Goal: Information Seeking & Learning: Learn about a topic

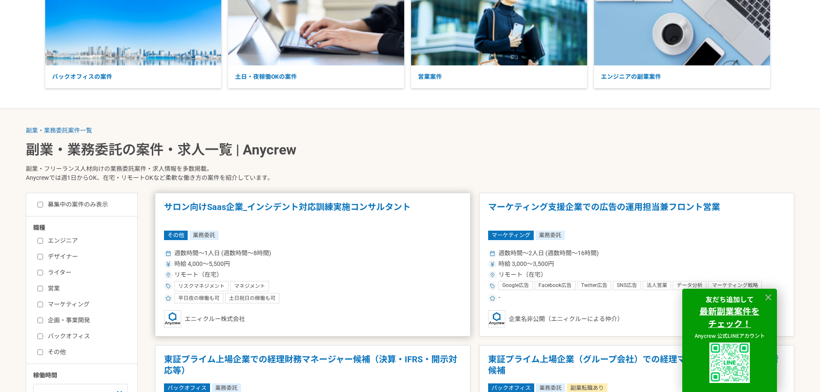
scroll to position [172, 0]
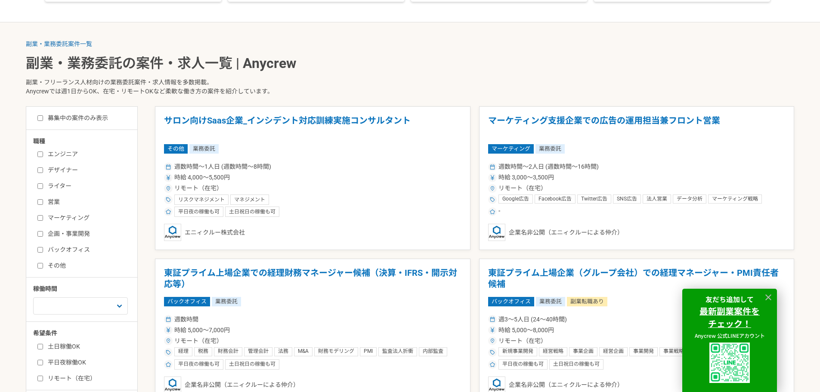
click at [40, 200] on input "営業" at bounding box center [40, 202] width 6 height 6
checkbox input "true"
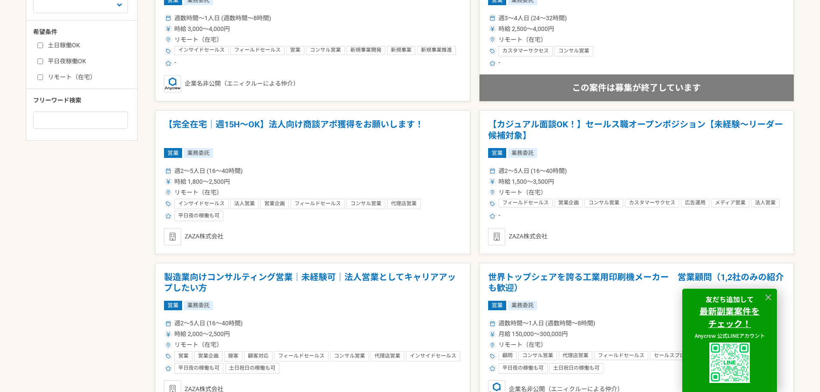
scroll to position [516, 0]
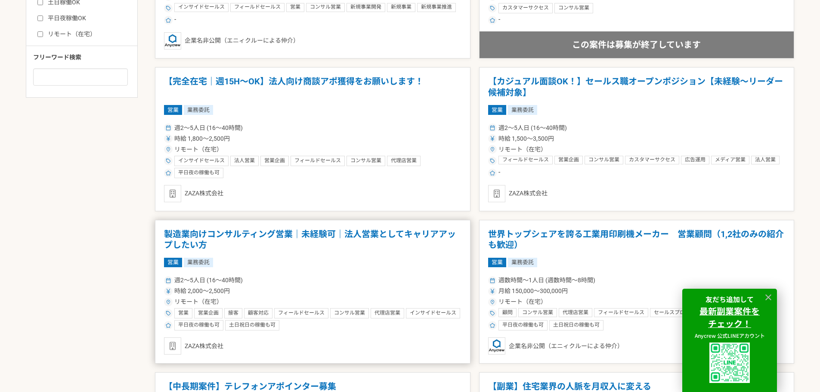
click at [354, 236] on h1 "製造業向けコンサルティング営業｜未経験可｜法人営業としてキャリアアップしたい方" at bounding box center [312, 240] width 297 height 22
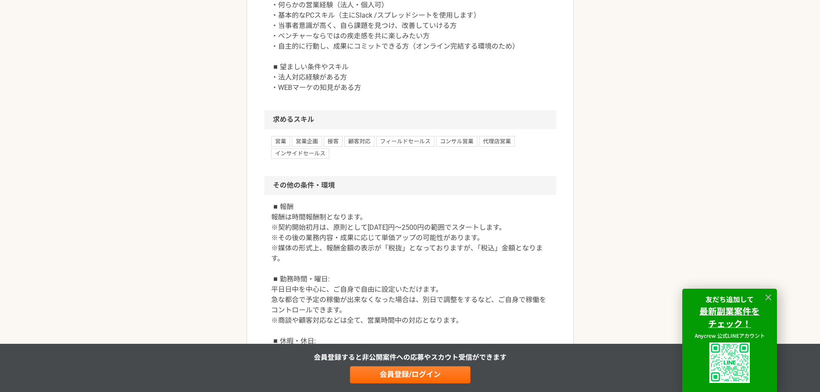
scroll to position [1033, 0]
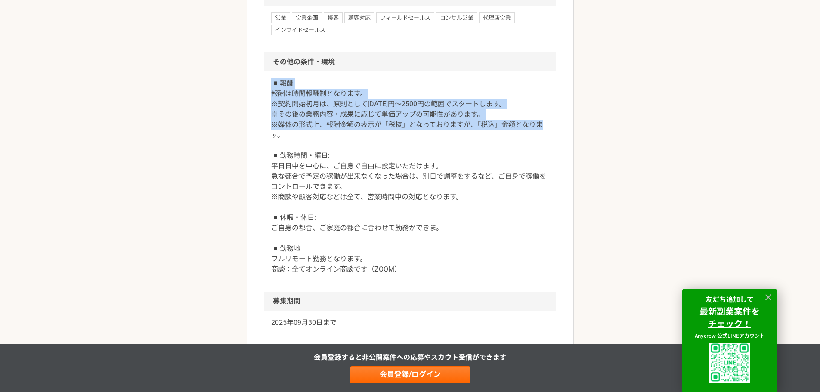
drag, startPoint x: 270, startPoint y: 189, endPoint x: 531, endPoint y: 239, distance: 265.6
click at [531, 239] on div "◾️報酬 報酬は時間報酬制となります。 ※契約開始初月は、原則として[DATE]円～2500円の範囲でスタートします。 ※その後の業務内容・成果に応じて単価ア…" at bounding box center [410, 181] width 292 height 220
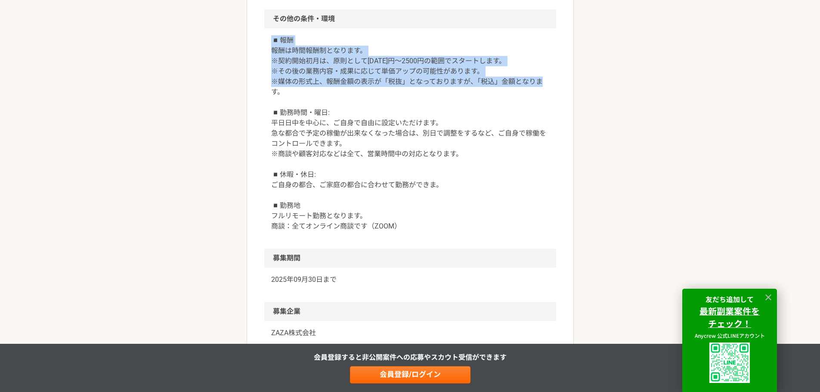
scroll to position [1119, 0]
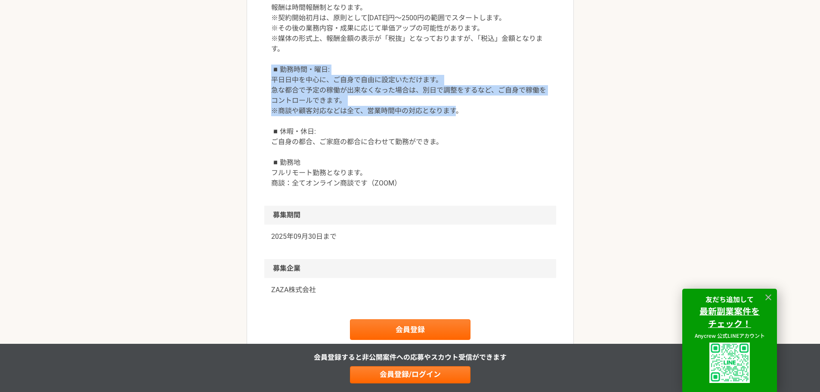
drag, startPoint x: 280, startPoint y: 172, endPoint x: 445, endPoint y: 222, distance: 172.7
click at [445, 188] on p "◾️報酬 報酬は時間報酬制となります。 ※契約開始初月は、原則として[DATE]円～2500円の範囲でスタートします。 ※その後の業務内容・成果に応じて単価ア…" at bounding box center [410, 90] width 278 height 196
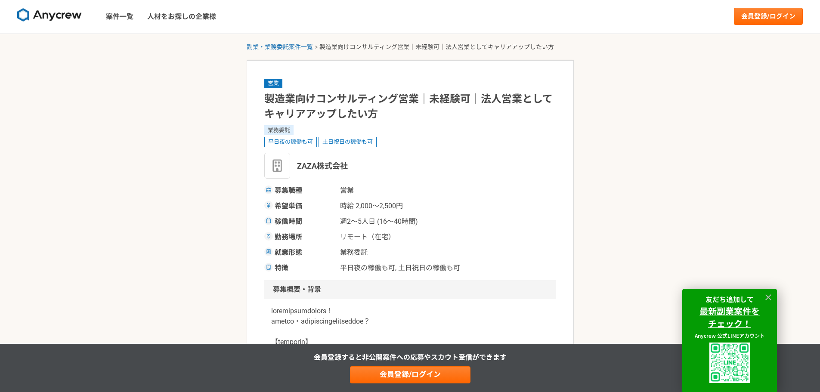
scroll to position [0, 0]
